Goal: Task Accomplishment & Management: Manage account settings

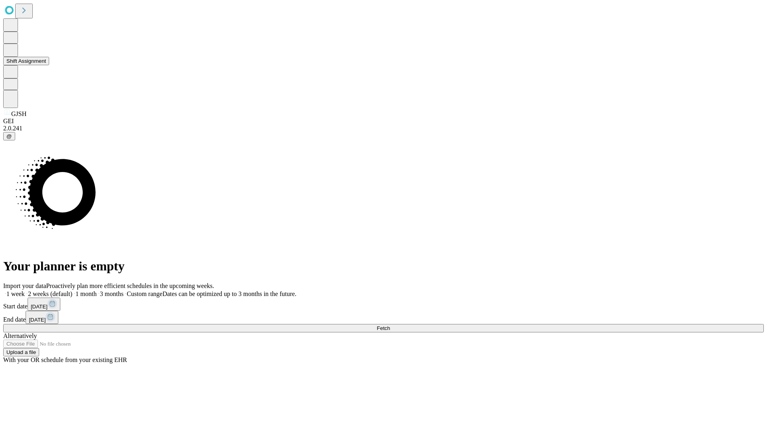
click at [49, 65] on button "Shift Assignment" at bounding box center [26, 61] width 46 height 8
